Goal: Navigation & Orientation: Find specific page/section

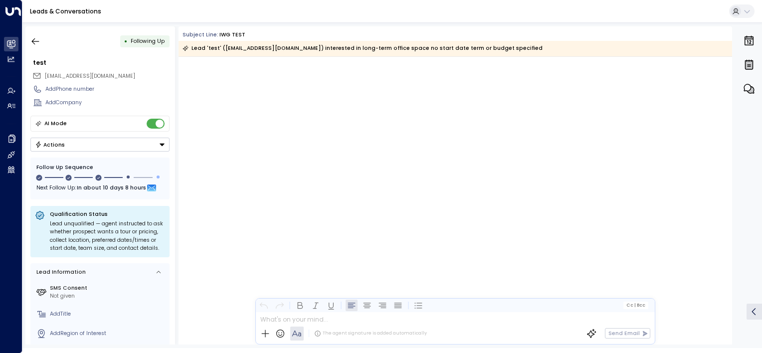
scroll to position [1065, 0]
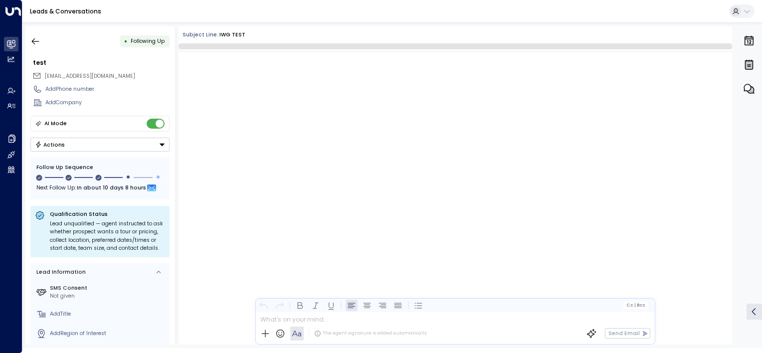
scroll to position [1060, 0]
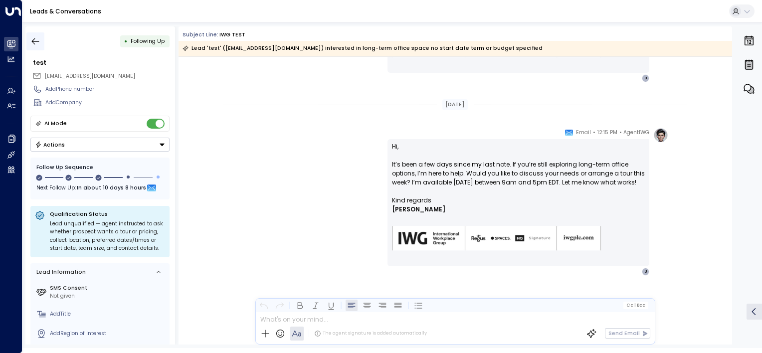
click at [38, 42] on icon "button" at bounding box center [35, 41] width 10 height 10
